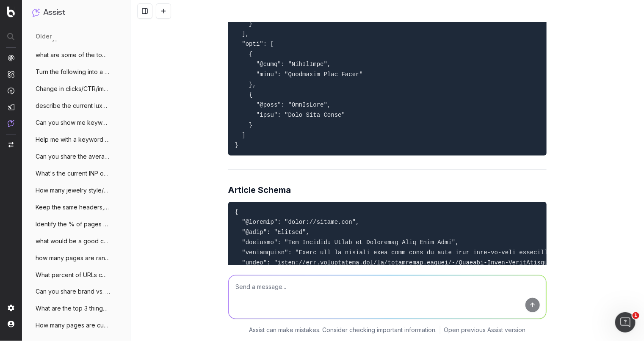
scroll to position [7760, 0]
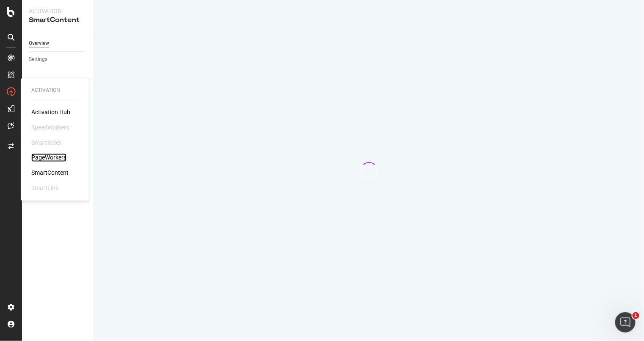
click at [40, 158] on div "PageWorkers" at bounding box center [48, 158] width 35 height 8
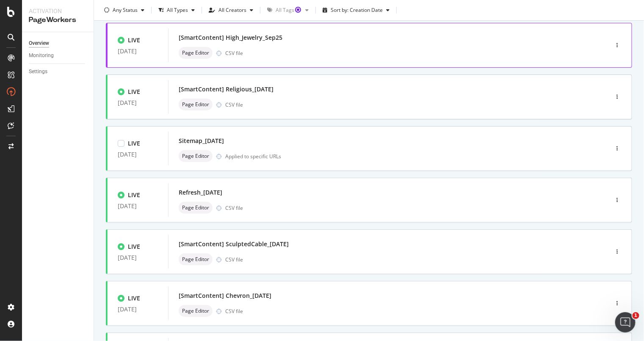
scroll to position [264, 0]
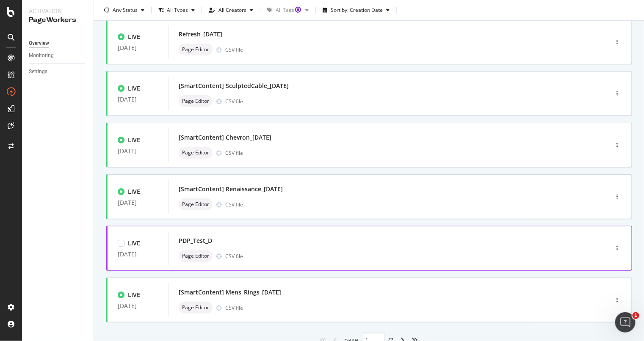
click at [300, 263] on div "PDP_Test_D Page Editor CSV file" at bounding box center [375, 248] width 415 height 34
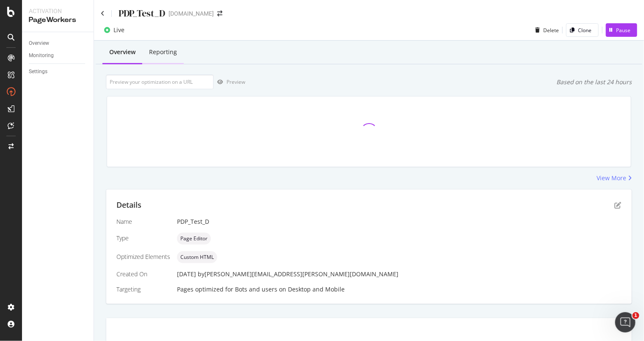
scroll to position [1, 0]
click at [170, 46] on div "Reporting" at bounding box center [162, 51] width 41 height 23
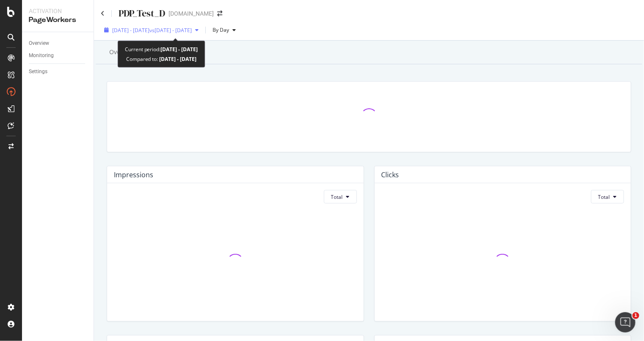
click at [176, 28] on span "vs 2025 Jul. 27th - Aug. 23rd" at bounding box center [170, 30] width 42 height 7
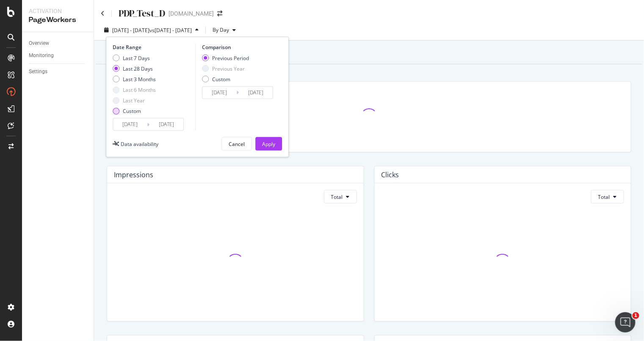
click at [115, 114] on div "Custom" at bounding box center [116, 111] width 7 height 7
click at [140, 124] on input "2025/08/24" at bounding box center [130, 124] width 34 height 12
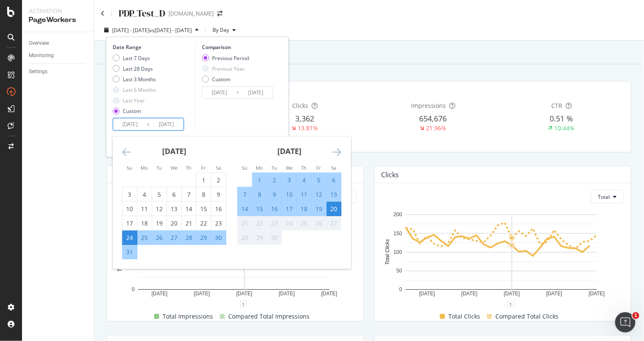
click at [336, 147] on icon "Move forward to switch to the next month." at bounding box center [336, 152] width 9 height 10
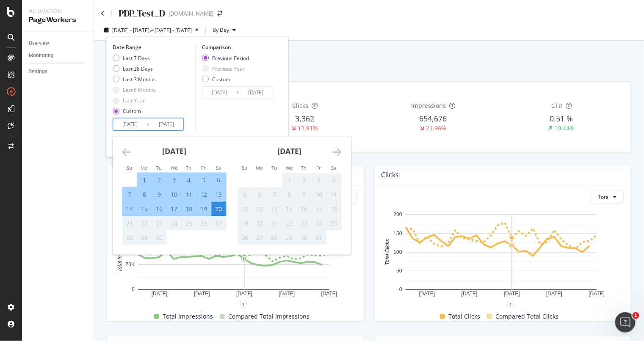
click at [143, 193] on div "8" at bounding box center [144, 194] width 14 height 8
type input "2025/09/08"
type input "2025/08/26"
type input "2025/09/07"
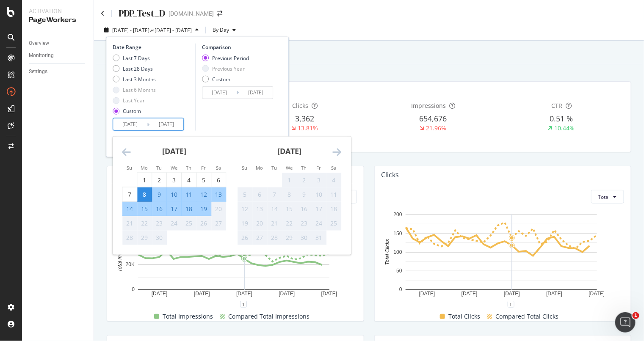
click at [148, 189] on div "8" at bounding box center [144, 194] width 14 height 14
type input "2025/09/08"
type input "2025/09/07"
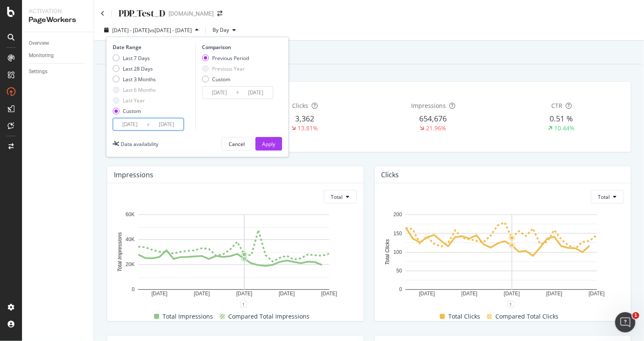
click at [130, 121] on input "2025/09/08" at bounding box center [130, 124] width 34 height 12
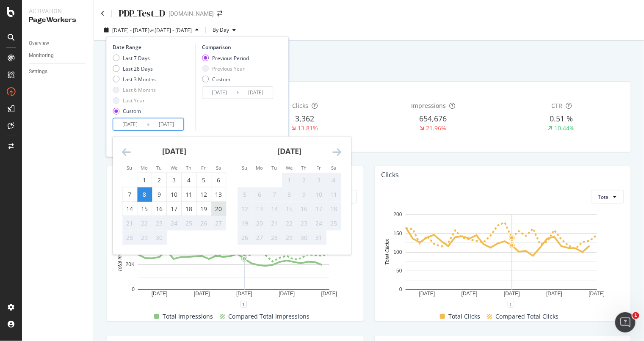
click at [215, 204] on div "20" at bounding box center [218, 208] width 14 height 8
type input "2025/09/20"
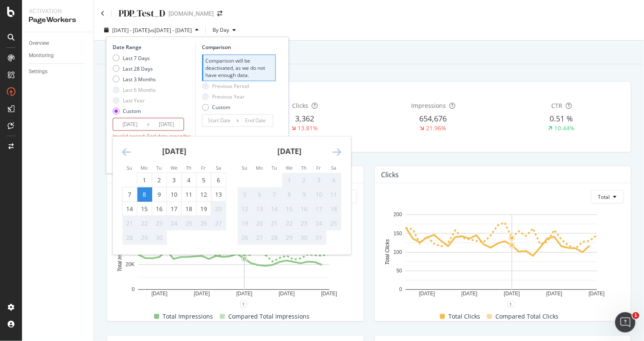
click at [143, 192] on div "8" at bounding box center [144, 194] width 14 height 8
type input "2025/09/08"
type input "2025/09/07"
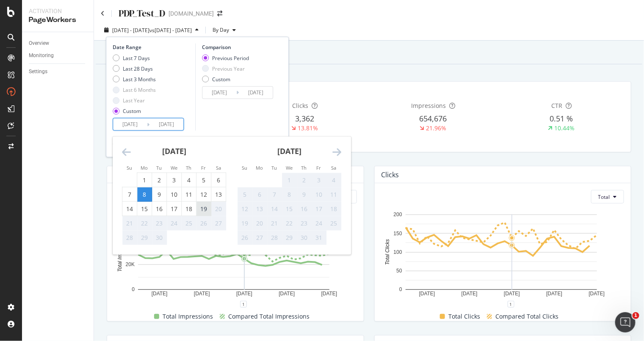
click at [201, 208] on div "19" at bounding box center [203, 208] width 14 height 8
type input "[DATE]"
type input "2025/08/27"
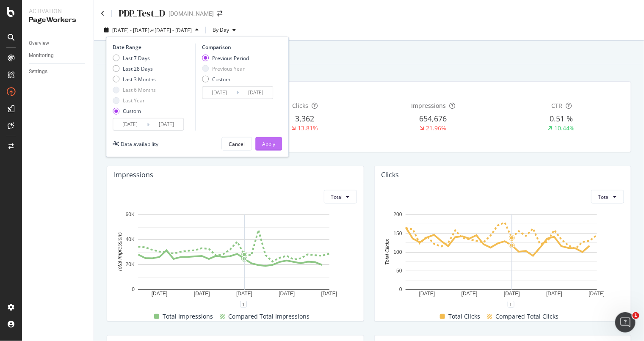
click at [271, 145] on div "Apply" at bounding box center [268, 143] width 13 height 7
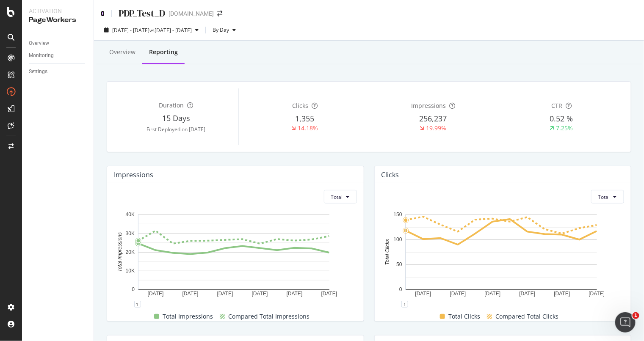
click at [103, 13] on icon at bounding box center [103, 14] width 4 height 6
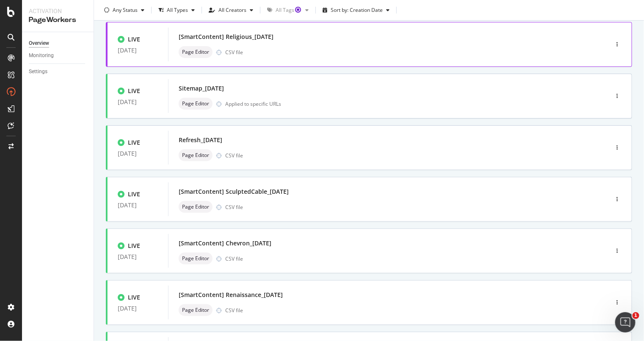
scroll to position [212, 0]
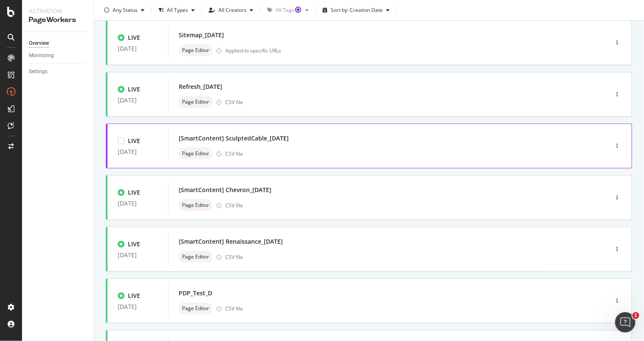
click at [481, 152] on div "Page Editor CSV file" at bounding box center [376, 154] width 394 height 12
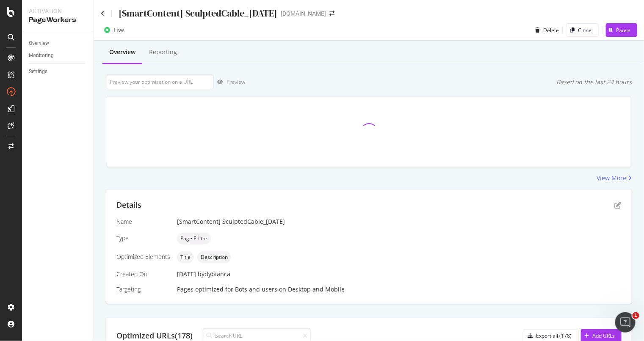
scroll to position [1, 0]
click at [173, 54] on div "Reporting" at bounding box center [163, 51] width 28 height 8
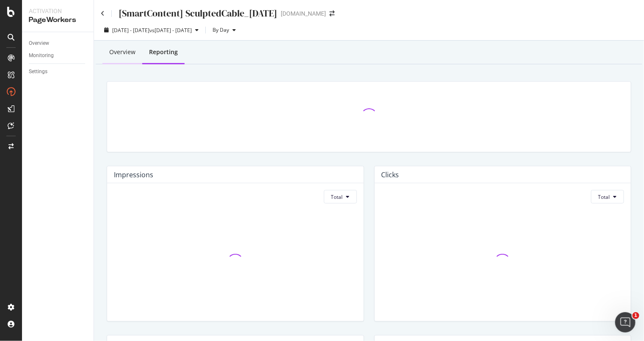
click at [131, 54] on div "Overview" at bounding box center [122, 52] width 26 height 8
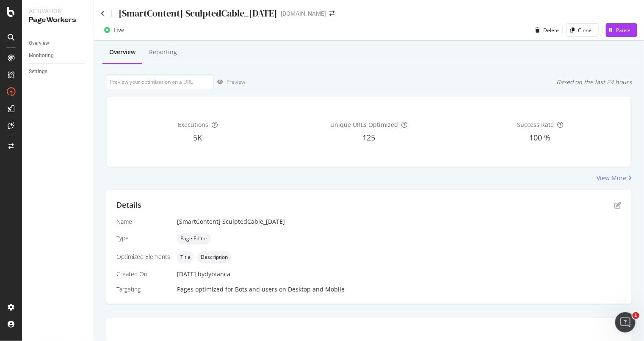
scroll to position [1, 0]
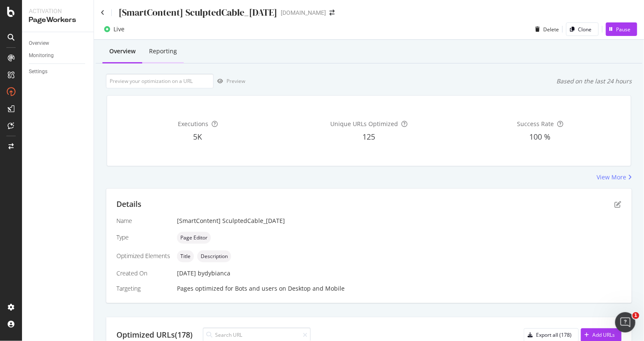
click at [163, 53] on div "Reporting" at bounding box center [163, 51] width 28 height 8
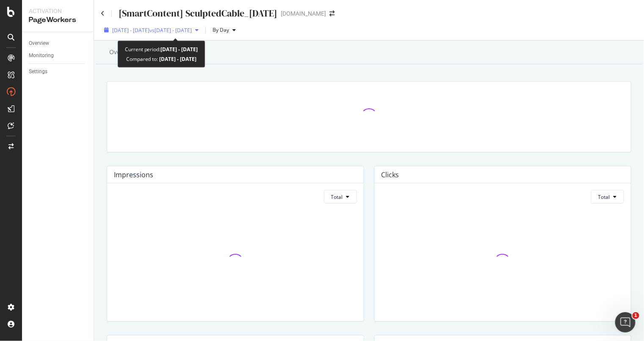
click at [192, 33] on div "2025 Aug. 24th - Sep. 20th vs 2025 Jul. 27th - Aug. 23rd" at bounding box center [152, 30] width 80 height 7
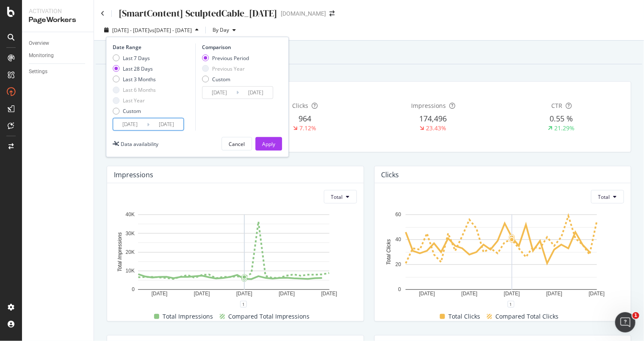
click at [130, 124] on input "2025/08/24" at bounding box center [130, 124] width 34 height 12
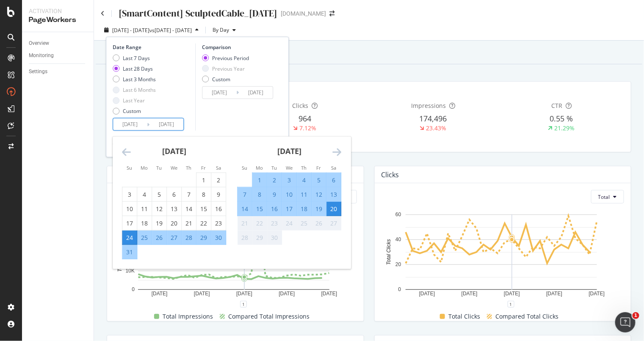
click at [290, 191] on div "10" at bounding box center [289, 194] width 14 height 8
type input "2025/09/10"
type input "2025/08/30"
type input "2025/09/09"
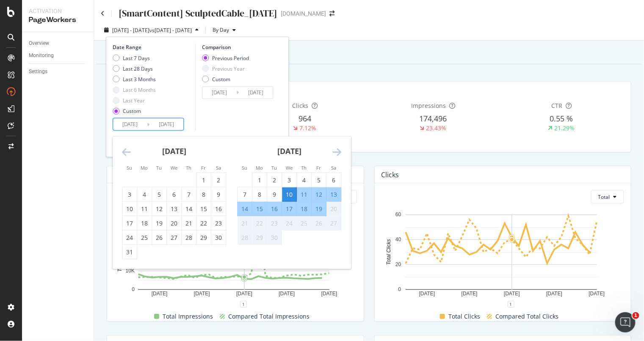
click at [319, 202] on div "19" at bounding box center [318, 209] width 14 height 14
type input "[DATE]"
type input "2025/08/31"
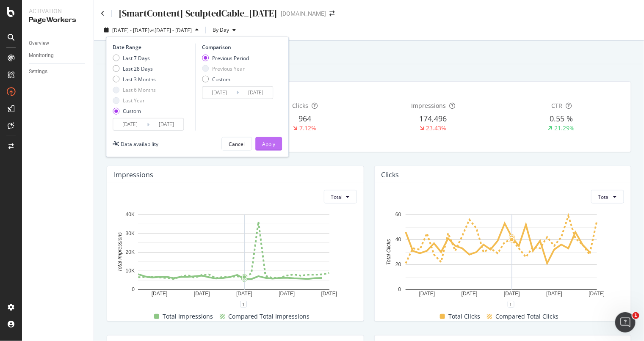
click at [265, 146] on div "Apply" at bounding box center [268, 143] width 13 height 7
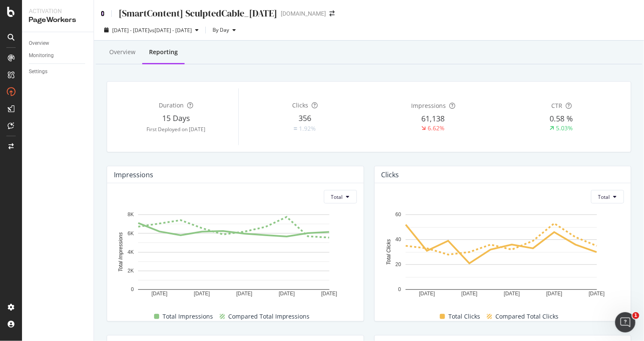
click at [103, 14] on icon at bounding box center [103, 14] width 4 height 6
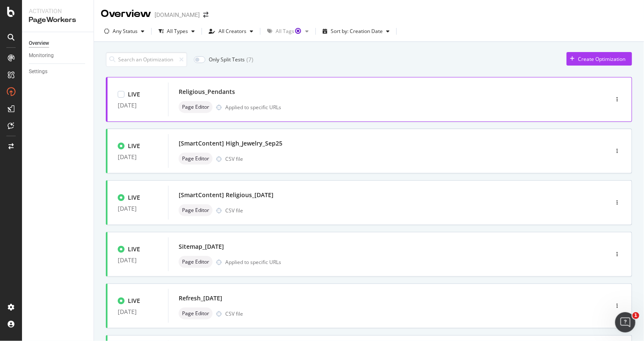
click at [320, 90] on div "Religious_Pendants" at bounding box center [376, 92] width 394 height 12
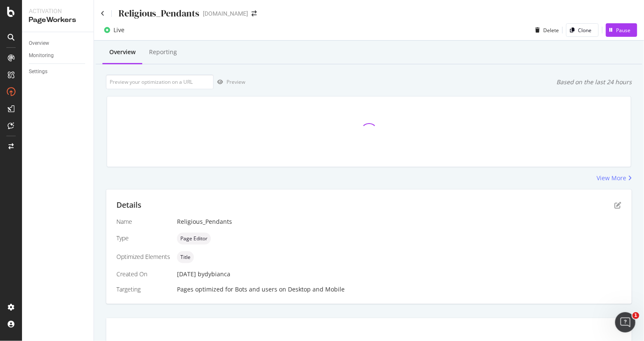
scroll to position [1, 0]
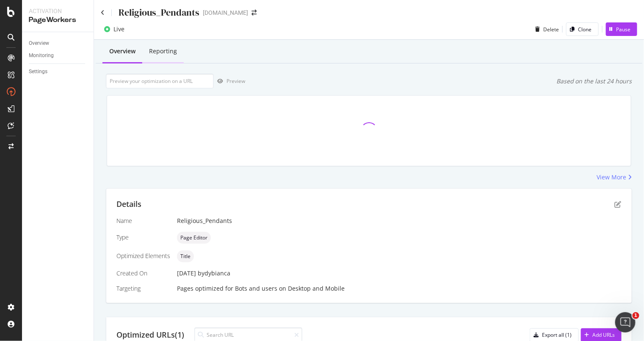
click at [176, 52] on div "Reporting" at bounding box center [163, 51] width 28 height 8
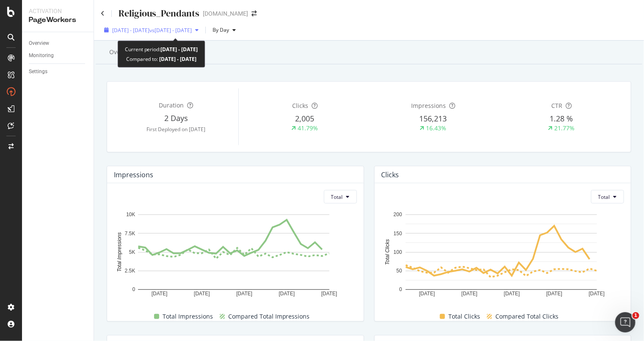
click at [146, 28] on span "2025 Aug. 24th - Sep. 20th" at bounding box center [130, 30] width 37 height 7
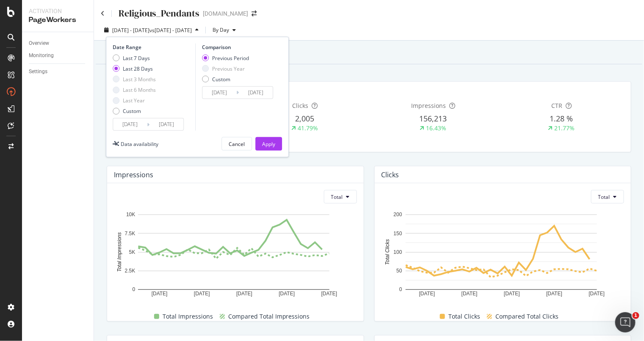
click at [115, 52] on div "Date Range Last 7 Days Last 28 Days Last 3 Months Last 6 Months Last Year Custo…" at bounding box center [153, 87] width 80 height 87
click at [115, 59] on div "Last 7 Days" at bounding box center [116, 58] width 7 height 7
type input "[DATE]"
type input "2025/09/07"
type input "[DATE]"
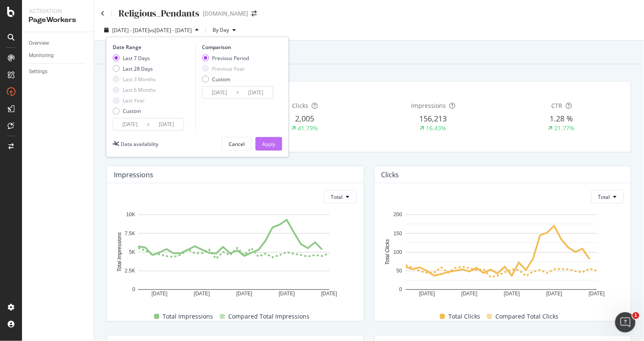
click at [256, 141] on button "Apply" at bounding box center [268, 144] width 27 height 14
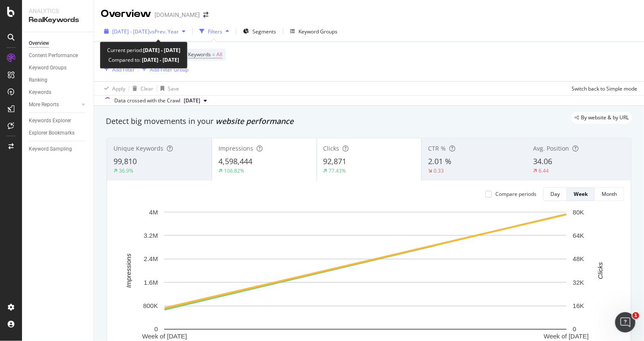
click at [179, 30] on span "vs Prev. Year" at bounding box center [163, 31] width 29 height 7
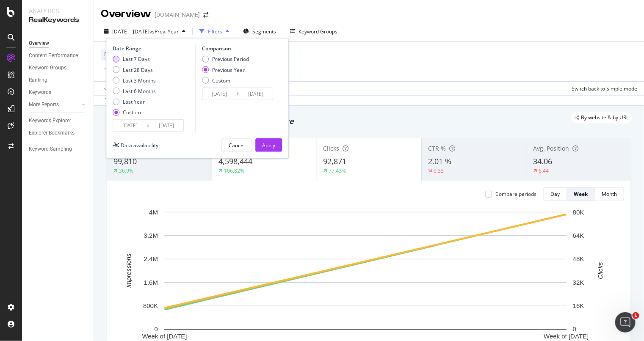
click at [120, 55] on div "Last 7 Days" at bounding box center [134, 58] width 43 height 7
type input "[DATE]"
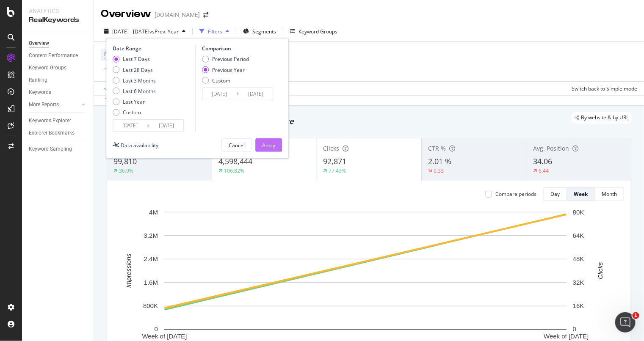
click at [275, 143] on button "Apply" at bounding box center [268, 145] width 27 height 14
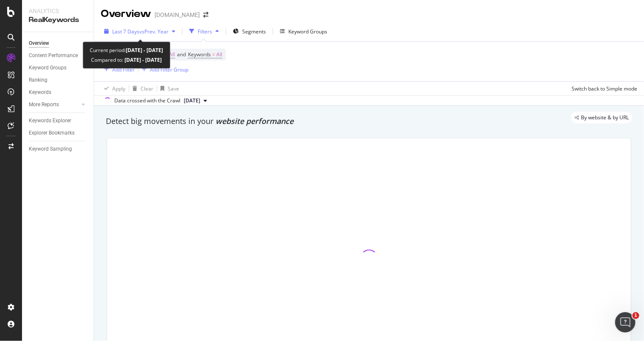
click at [138, 34] on span "Last 7 Days" at bounding box center [125, 31] width 27 height 7
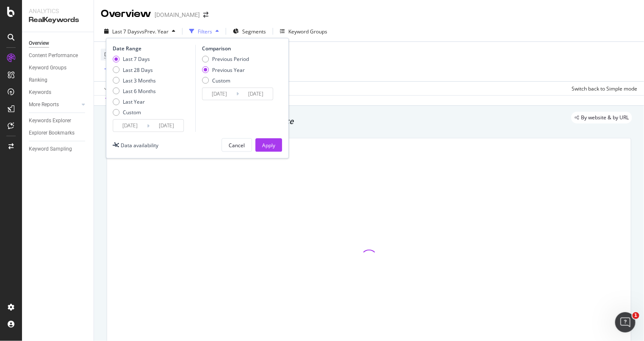
click at [148, 122] on icon at bounding box center [148, 126] width 3 height 8
click at [151, 132] on div "Date Range Last 7 Days Last 28 Days Last 3 Months Last 6 Months Last Year Custo…" at bounding box center [197, 98] width 183 height 121
click at [152, 125] on input "[DATE]" at bounding box center [166, 126] width 34 height 12
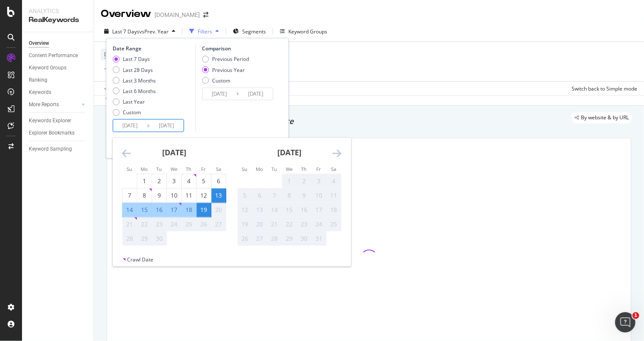
click at [132, 207] on div "14" at bounding box center [129, 210] width 14 height 8
type input "[DATE]"
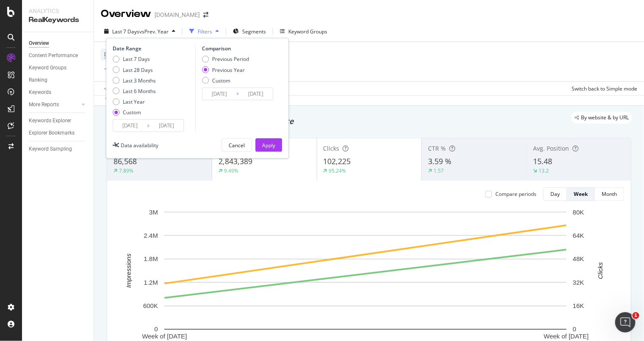
click at [176, 123] on input "[DATE]" at bounding box center [166, 126] width 34 height 12
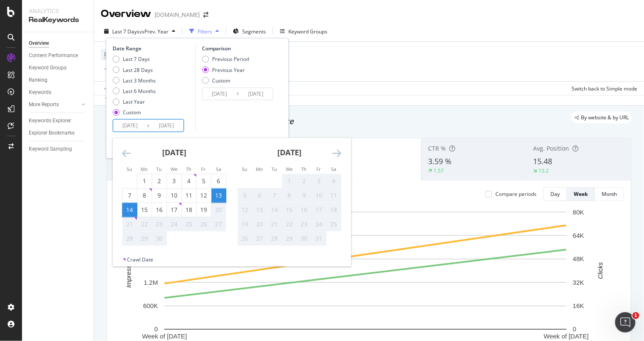
click at [222, 209] on div "20" at bounding box center [218, 210] width 14 height 8
click at [129, 209] on div "14" at bounding box center [129, 210] width 14 height 8
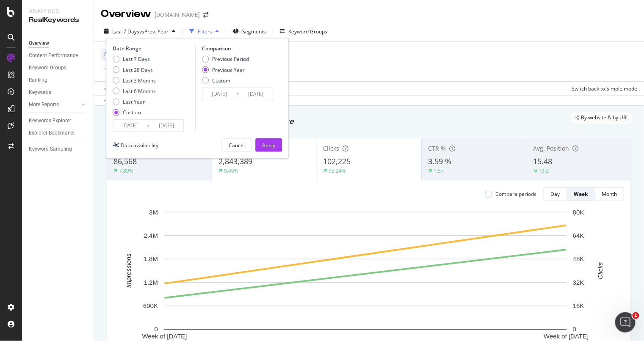
click at [130, 122] on input "[DATE]" at bounding box center [130, 126] width 34 height 12
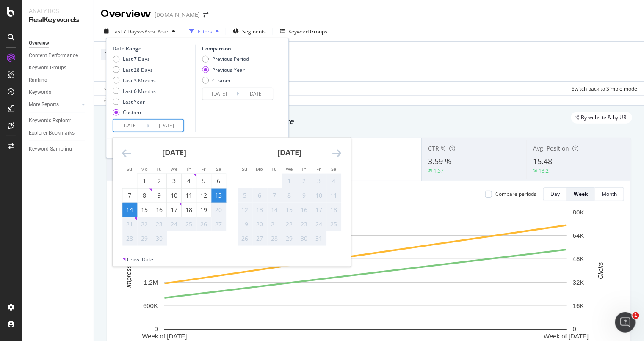
click at [134, 206] on div "14" at bounding box center [129, 210] width 14 height 8
type input "[DATE]"
click at [191, 212] on div "18" at bounding box center [189, 210] width 14 height 8
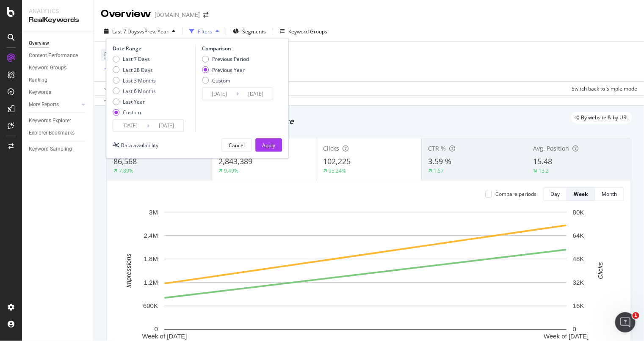
type input "[DATE]"
click at [171, 121] on input "[DATE]" at bounding box center [166, 126] width 34 height 12
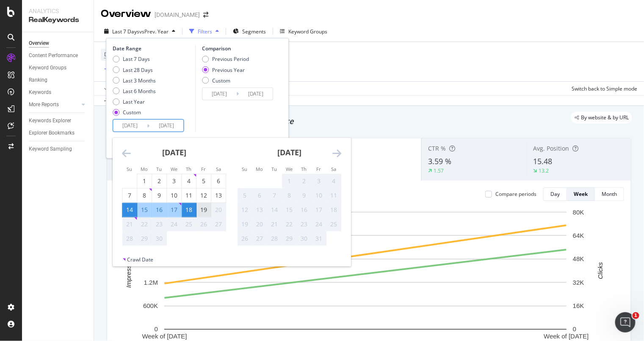
click at [204, 204] on div "19" at bounding box center [203, 210] width 14 height 14
type input "[DATE]"
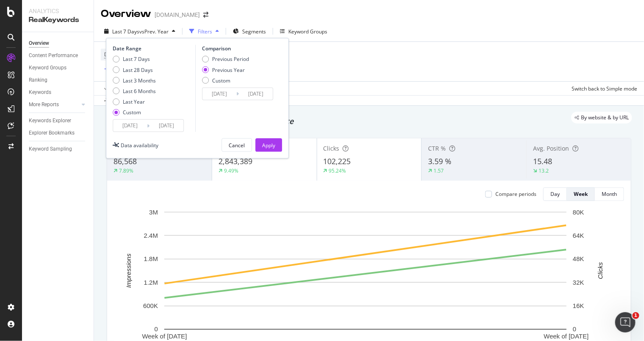
click at [160, 122] on input "[DATE]" at bounding box center [166, 126] width 34 height 12
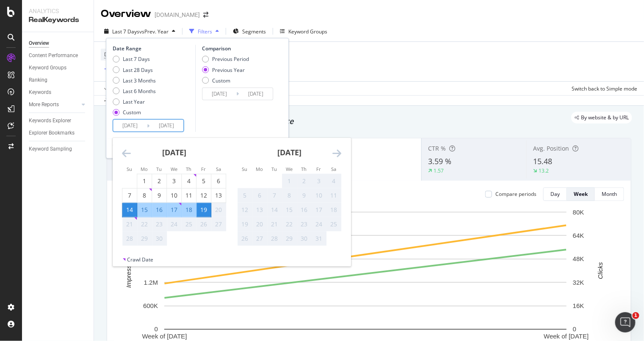
click at [213, 115] on div "Comparison Previous Period Previous Year Custom [DATE] Navigate forward to inte…" at bounding box center [235, 88] width 80 height 87
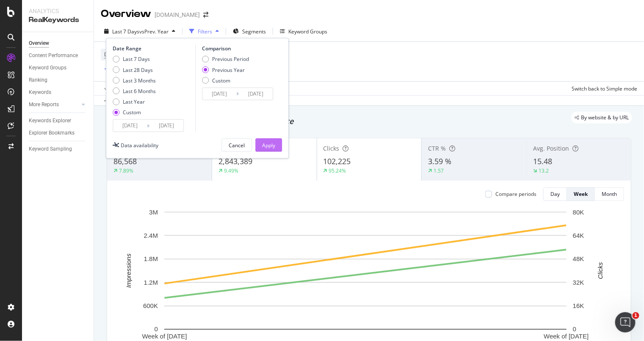
click at [274, 142] on div "Apply" at bounding box center [268, 144] width 13 height 7
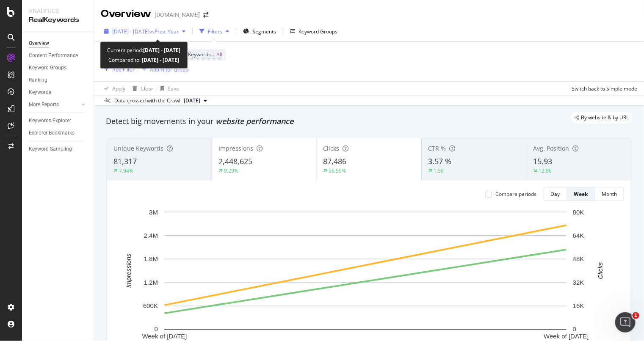
click at [179, 32] on span "vs Prev. Year" at bounding box center [163, 31] width 29 height 7
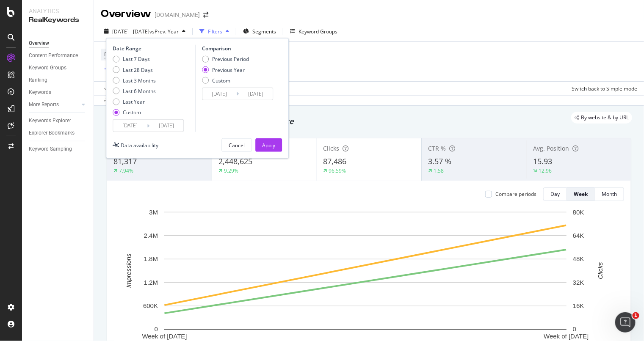
click at [278, 60] on div "Date Range Last 7 Days Last 28 Days Last 3 Months Last 6 Months Last Year Custo…" at bounding box center [197, 88] width 169 height 87
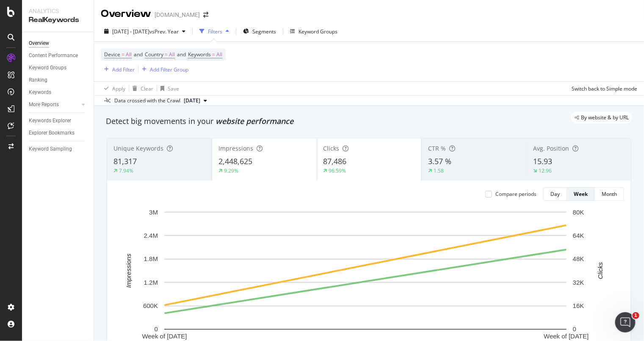
click at [306, 68] on div "Device = All and Country = All and Keywords = All Add Filter Add Filter Group" at bounding box center [369, 61] width 536 height 39
click at [8, 11] on icon at bounding box center [11, 12] width 8 height 10
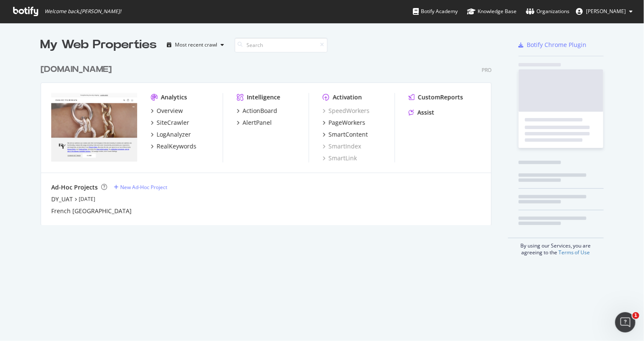
scroll to position [333, 628]
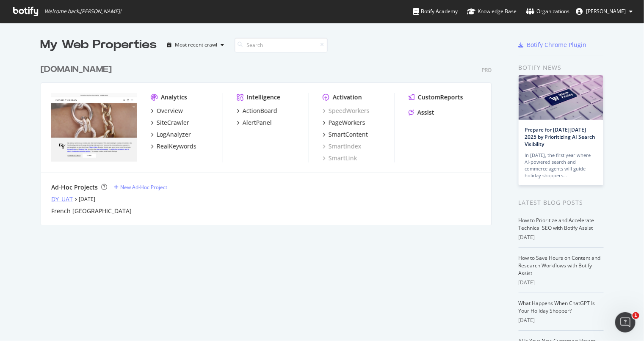
click at [59, 199] on div "DY_UAT" at bounding box center [62, 199] width 22 height 8
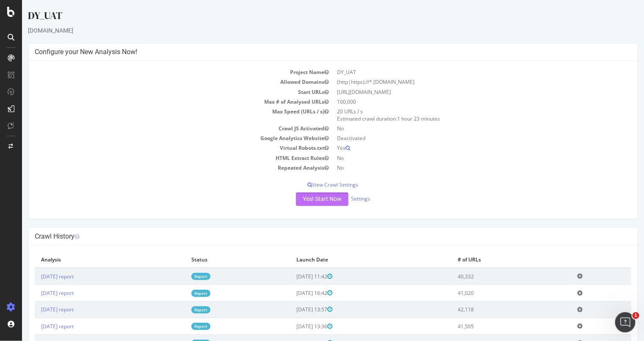
click at [325, 195] on button "Yes! Start Now" at bounding box center [321, 200] width 52 height 14
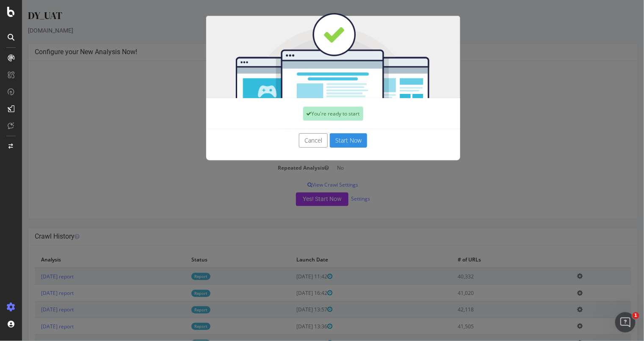
click at [337, 138] on button "Start Now" at bounding box center [347, 140] width 37 height 14
